Goal: Transaction & Acquisition: Download file/media

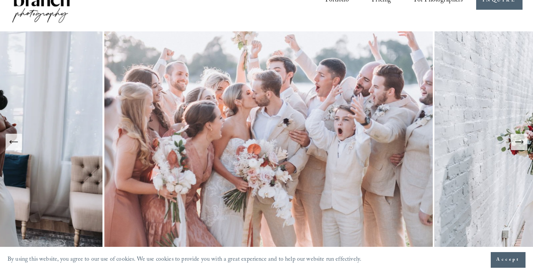
scroll to position [30, 0]
click at [519, 147] on icon "Next Slide" at bounding box center [519, 142] width 10 height 10
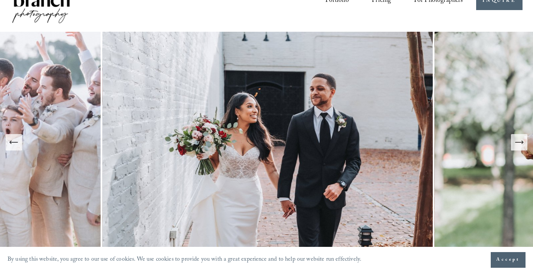
click at [519, 147] on icon "Next Slide" at bounding box center [519, 142] width 10 height 10
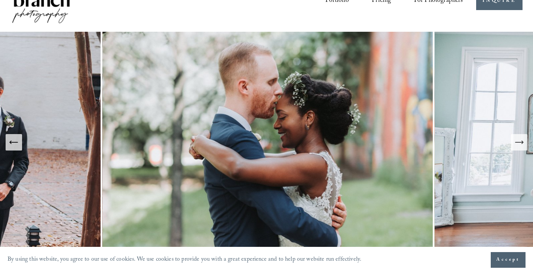
click at [519, 147] on icon "Next Slide" at bounding box center [519, 142] width 10 height 10
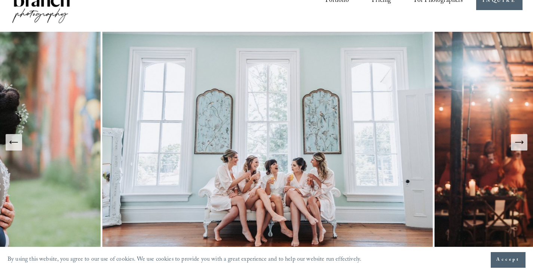
click at [508, 260] on span "Accept" at bounding box center [508, 259] width 24 height 7
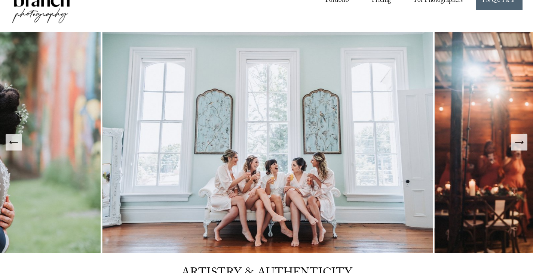
click at [520, 143] on icon "Next Slide" at bounding box center [519, 142] width 10 height 10
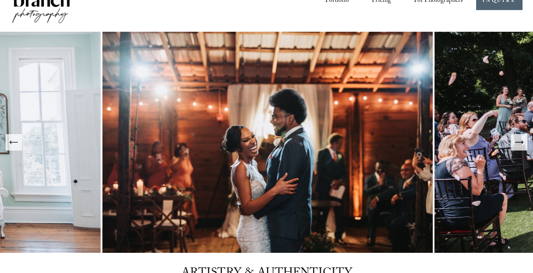
click at [520, 143] on icon "Next Slide" at bounding box center [519, 142] width 10 height 10
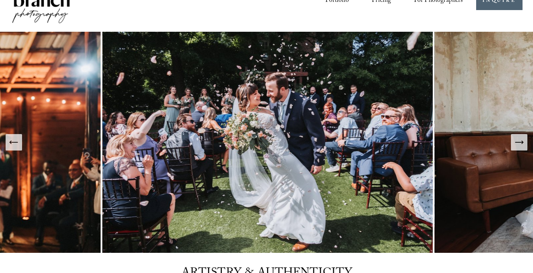
click at [520, 143] on icon "Next Slide" at bounding box center [519, 142] width 10 height 10
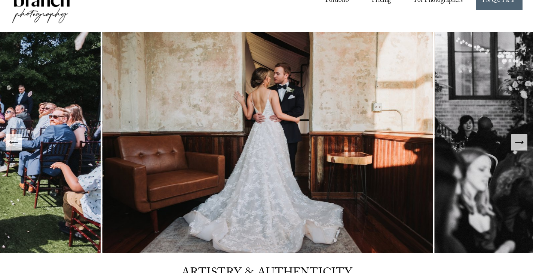
click at [520, 143] on icon "Next Slide" at bounding box center [519, 142] width 10 height 10
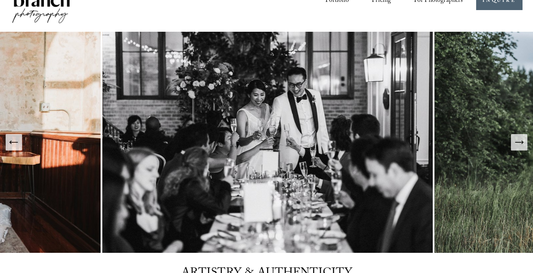
click at [520, 143] on icon "Next Slide" at bounding box center [519, 142] width 10 height 10
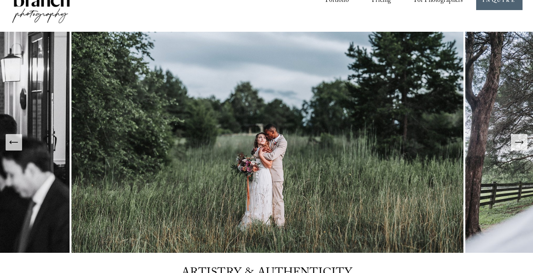
click at [520, 143] on icon "Next Slide" at bounding box center [519, 142] width 10 height 10
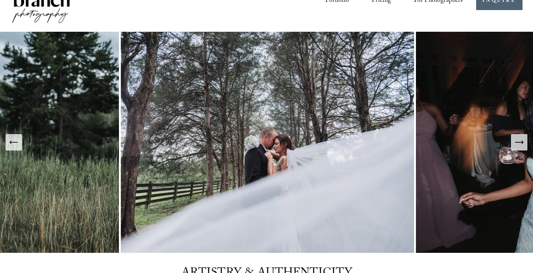
click at [520, 143] on icon "Next Slide" at bounding box center [519, 142] width 10 height 10
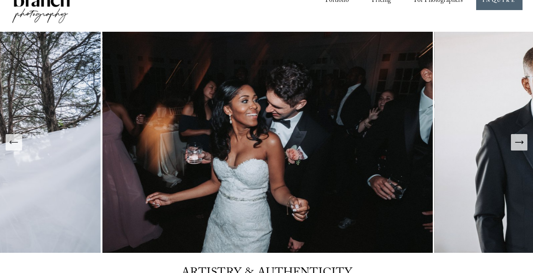
click at [520, 143] on icon "Next Slide" at bounding box center [519, 142] width 10 height 10
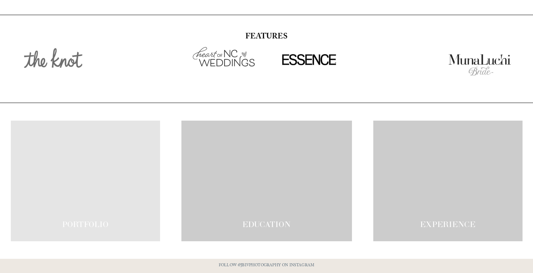
scroll to position [1311, 0]
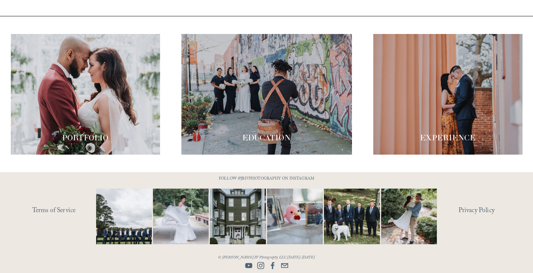
click at [110, 107] on div at bounding box center [85, 94] width 149 height 121
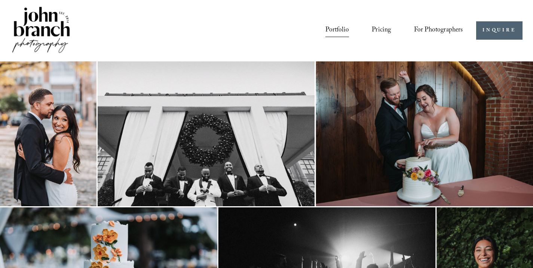
click at [0, 0] on span "Presets" at bounding box center [0, 0] width 0 height 0
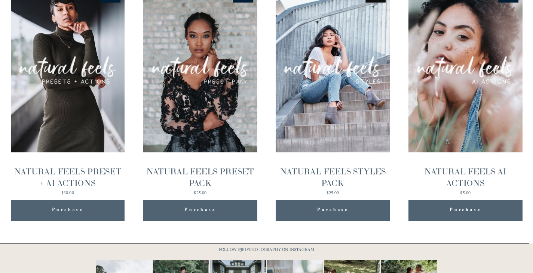
scroll to position [786, 0]
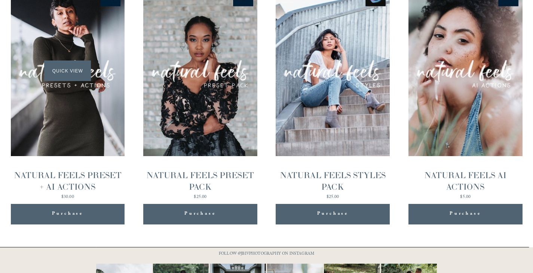
click at [63, 73] on span "Quick View" at bounding box center [67, 71] width 47 height 21
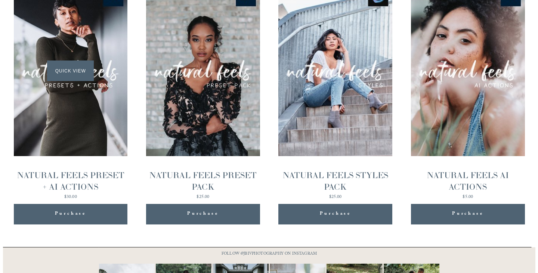
scroll to position [787, 0]
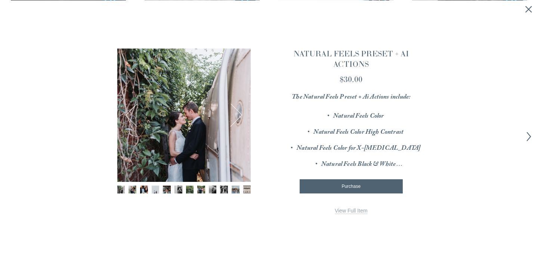
click at [359, 211] on link "View Full Item" at bounding box center [351, 211] width 33 height 6
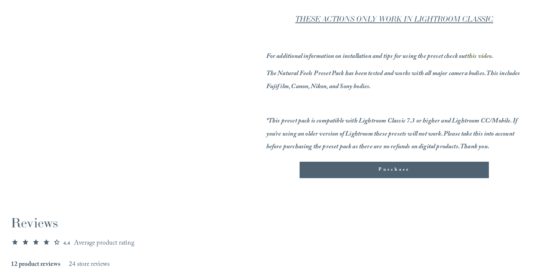
scroll to position [398, 0]
click at [390, 171] on span "Purchase" at bounding box center [393, 169] width 31 height 7
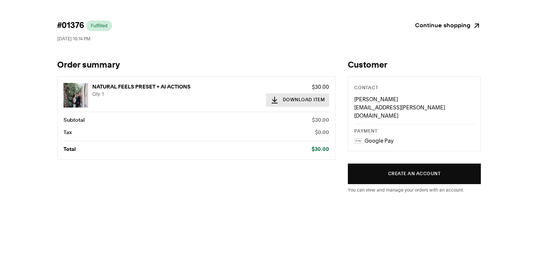
click at [289, 99] on button "Download Item" at bounding box center [298, 99] width 64 height 13
